Goal: Transaction & Acquisition: Obtain resource

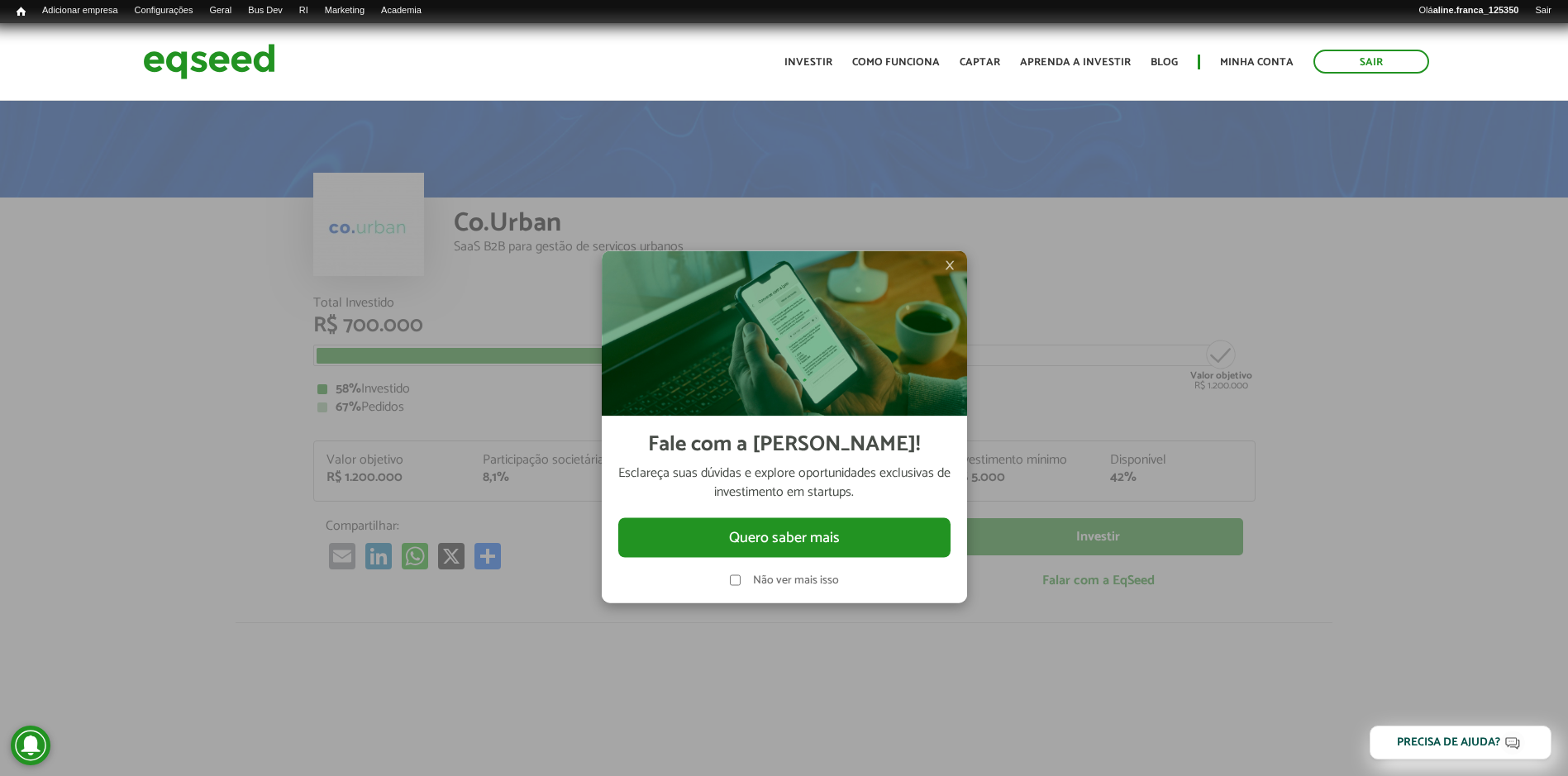
click at [950, 263] on span "×" at bounding box center [949, 265] width 10 height 20
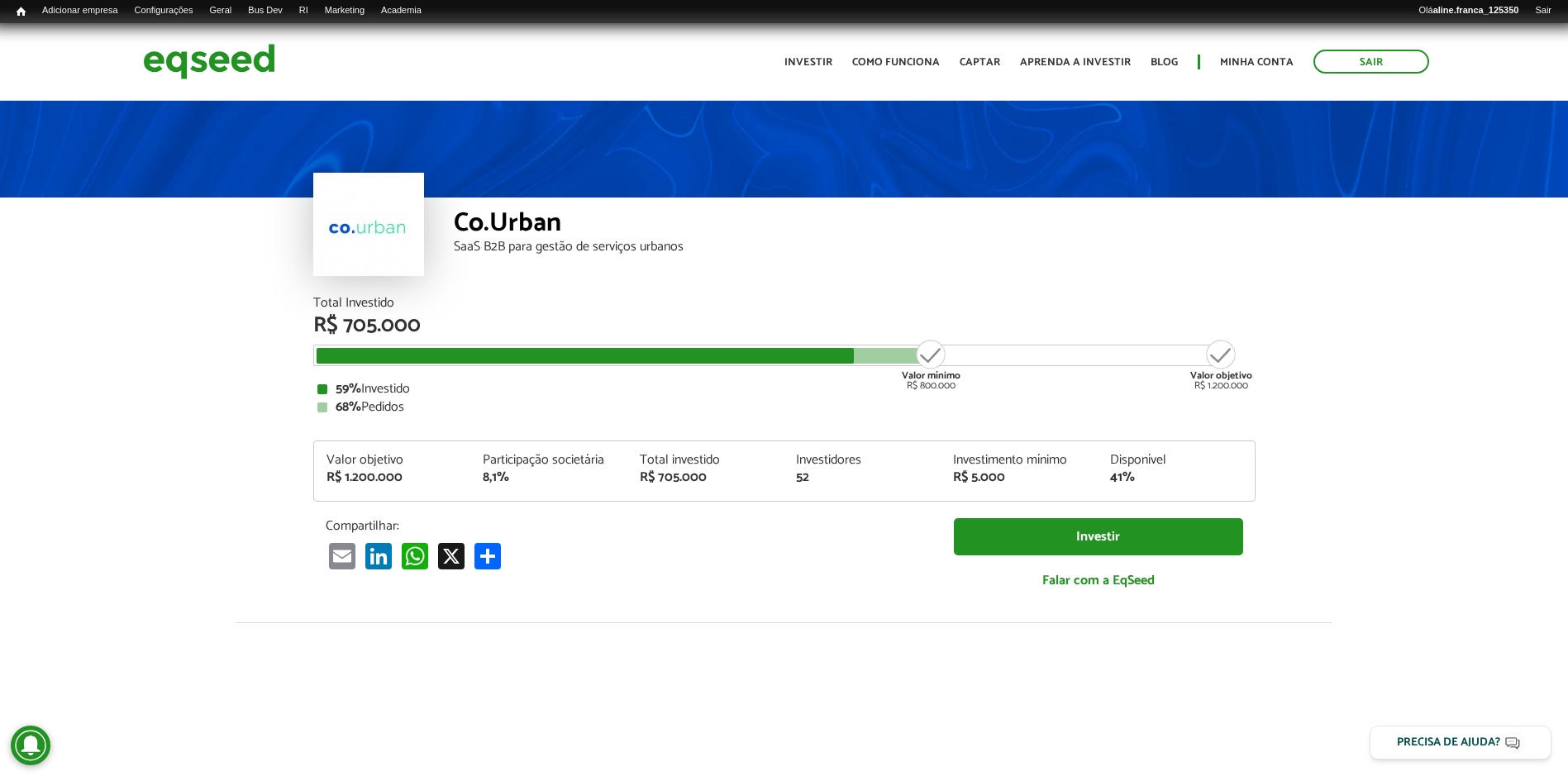
click at [965, 231] on div "Co.Urban" at bounding box center [854, 225] width 802 height 30
click at [209, 66] on img at bounding box center [209, 62] width 133 height 44
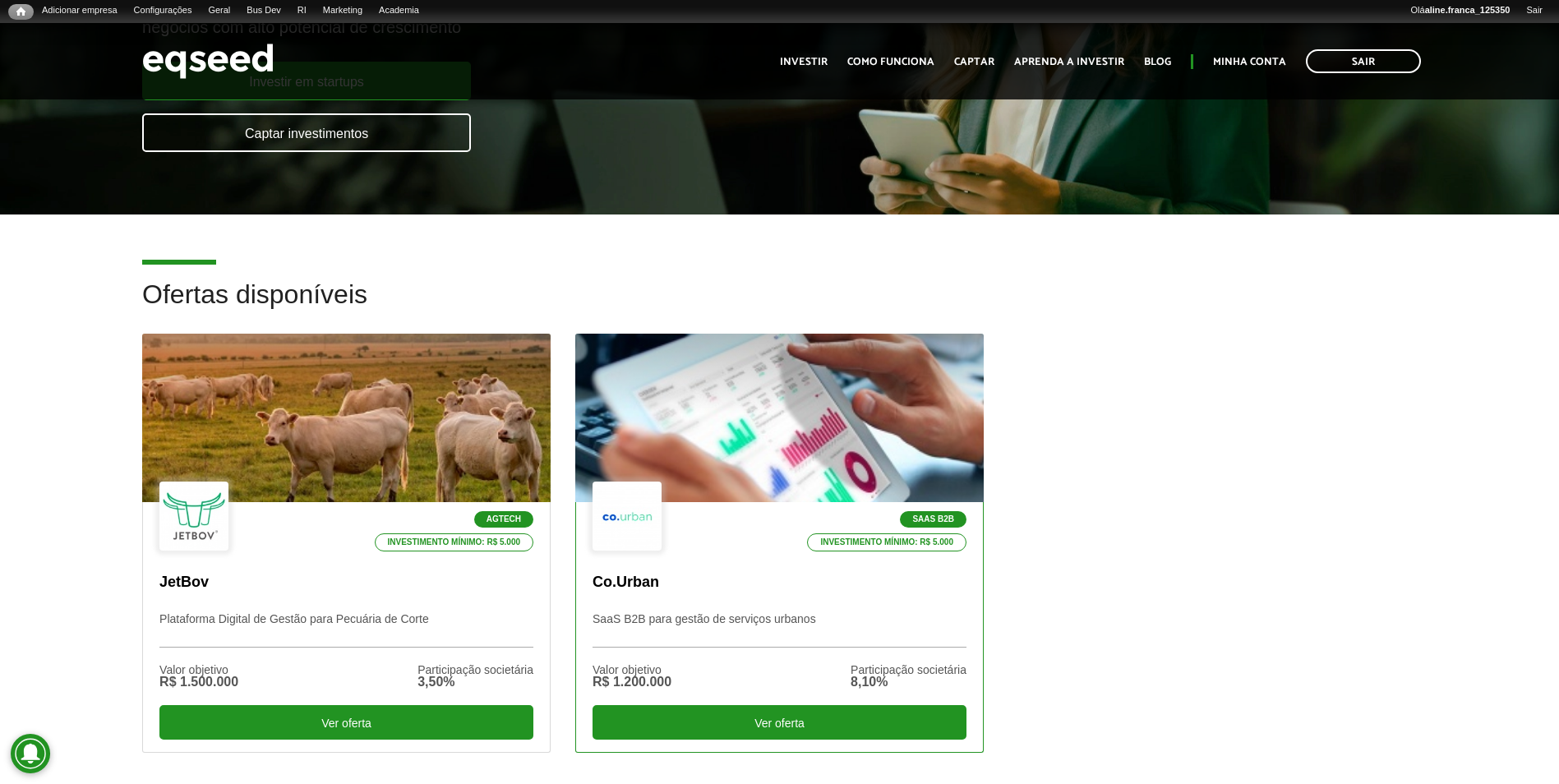
scroll to position [329, 0]
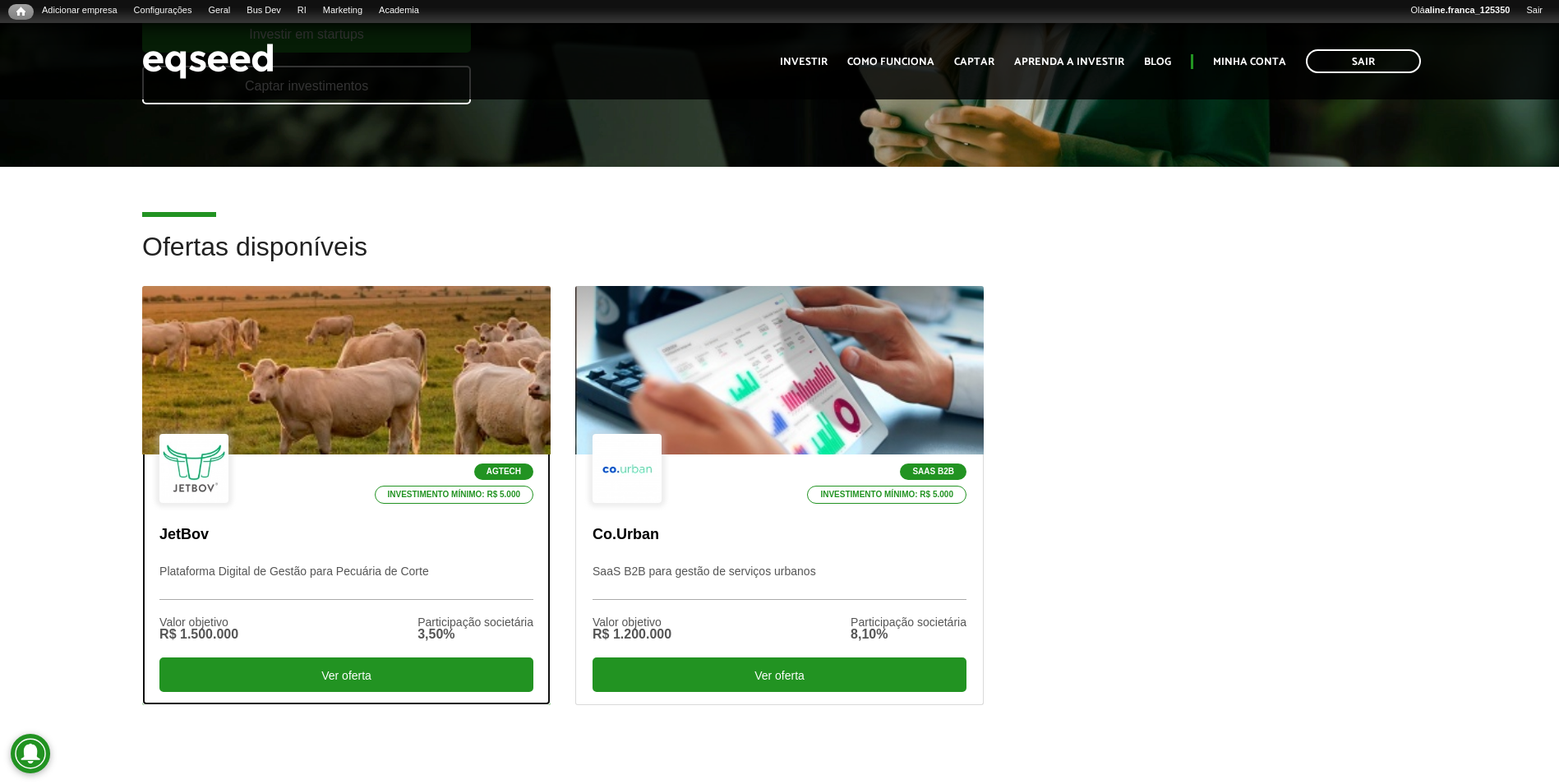
click at [404, 340] on div at bounding box center [345, 370] width 490 height 202
